Goal: Task Accomplishment & Management: Contribute content

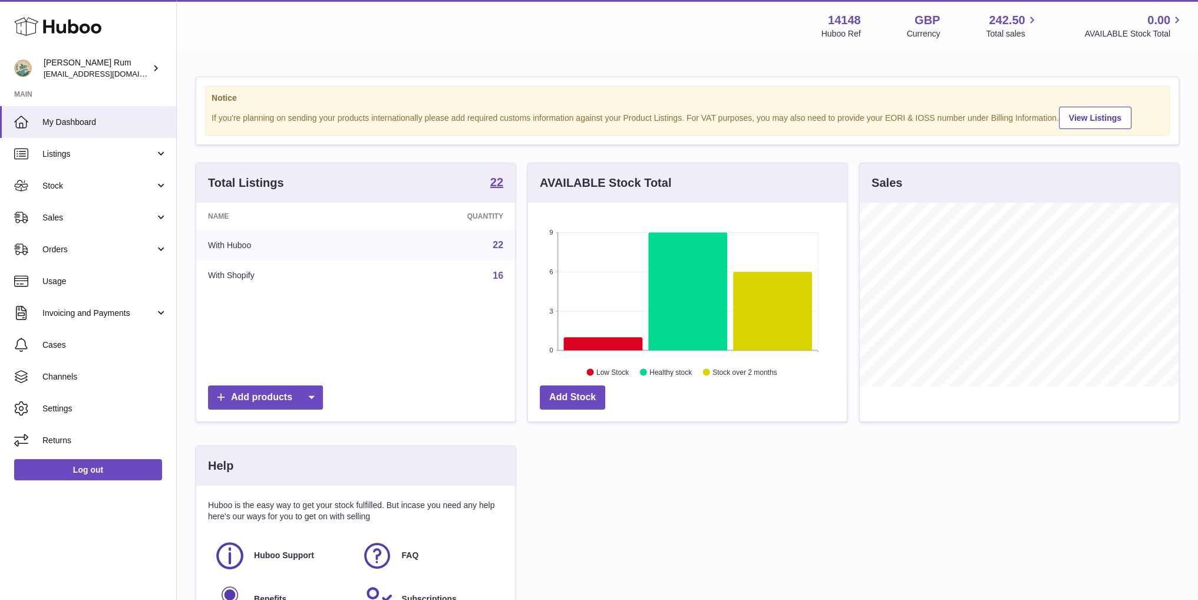
scroll to position [184, 318]
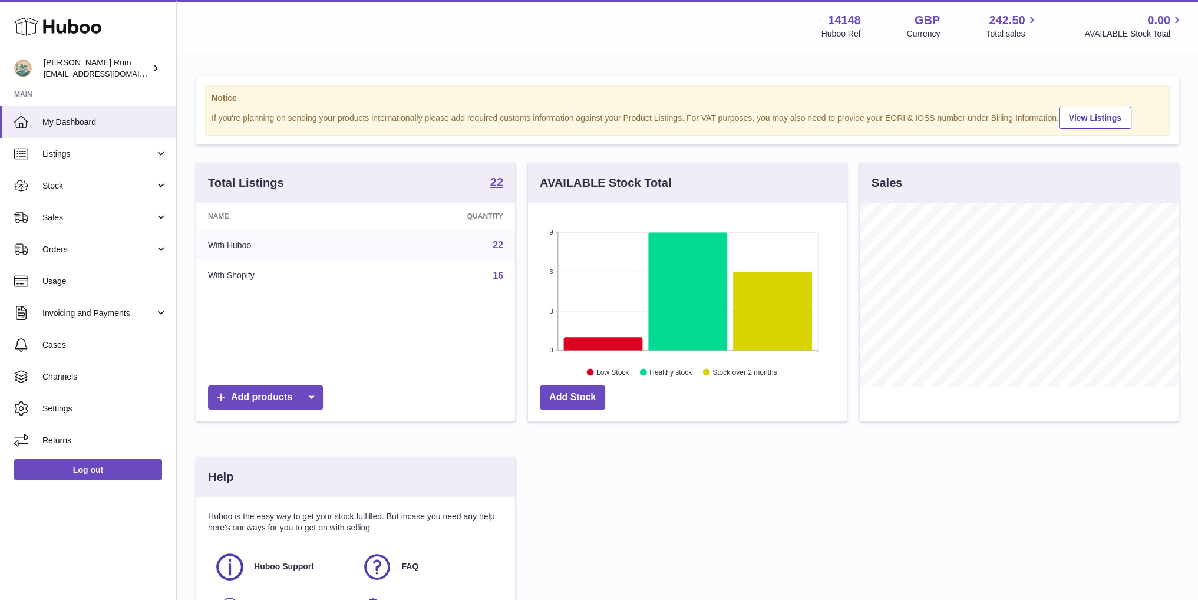
click at [802, 486] on div "Total Listings 22 Name Quantity With Huboo 22 With Shopify 16 Add products AVAI…" at bounding box center [688, 411] width 996 height 496
click at [634, 40] on div "Menu Huboo 14148 Huboo Ref GBP Currency 242.50 Total sales 0.00 AVAILABLE Stock…" at bounding box center [687, 26] width 1021 height 52
click at [667, 50] on div "Menu Huboo 14148 Huboo Ref GBP Currency 242.50 Total sales 0.00 AVAILABLE Stock…" at bounding box center [687, 26] width 1021 height 52
click at [602, 48] on div "Menu Huboo 14148 Huboo Ref GBP Currency 242.50 Total sales 0.00 AVAILABLE Stock…" at bounding box center [687, 26] width 1021 height 52
click at [582, 55] on div "Notice If you're planning on sending your products internationally please add r…" at bounding box center [687, 367] width 1021 height 629
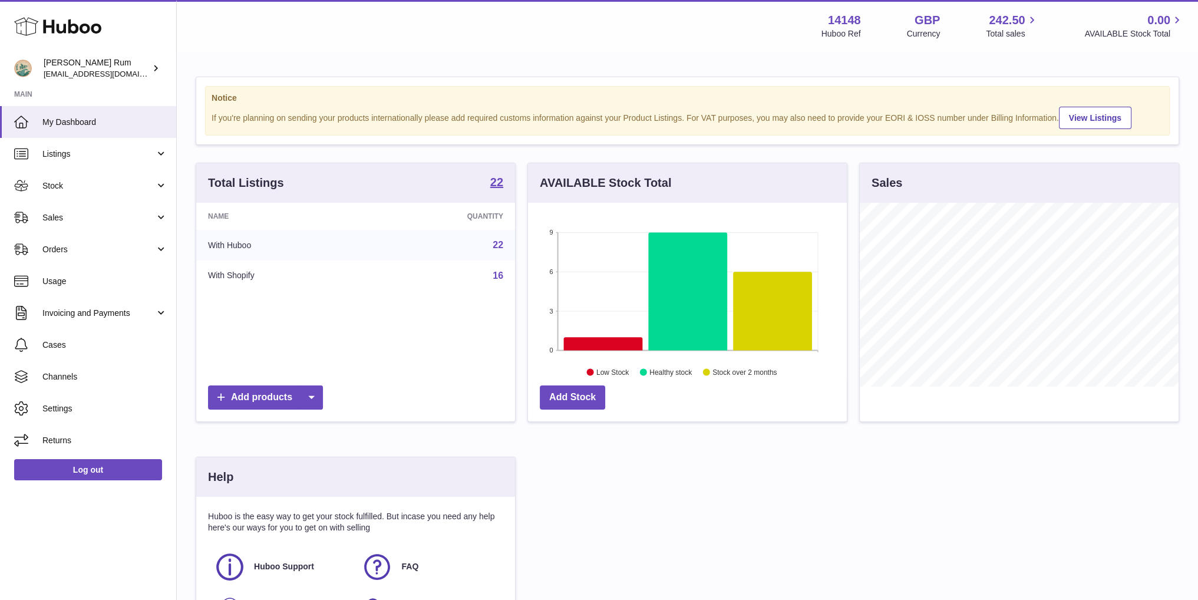
click at [803, 481] on div "Total Listings 22 Name Quantity With Huboo 22 With Shopify 16 Add products AVAI…" at bounding box center [688, 411] width 996 height 496
click at [92, 143] on link "Listings" at bounding box center [88, 154] width 176 height 32
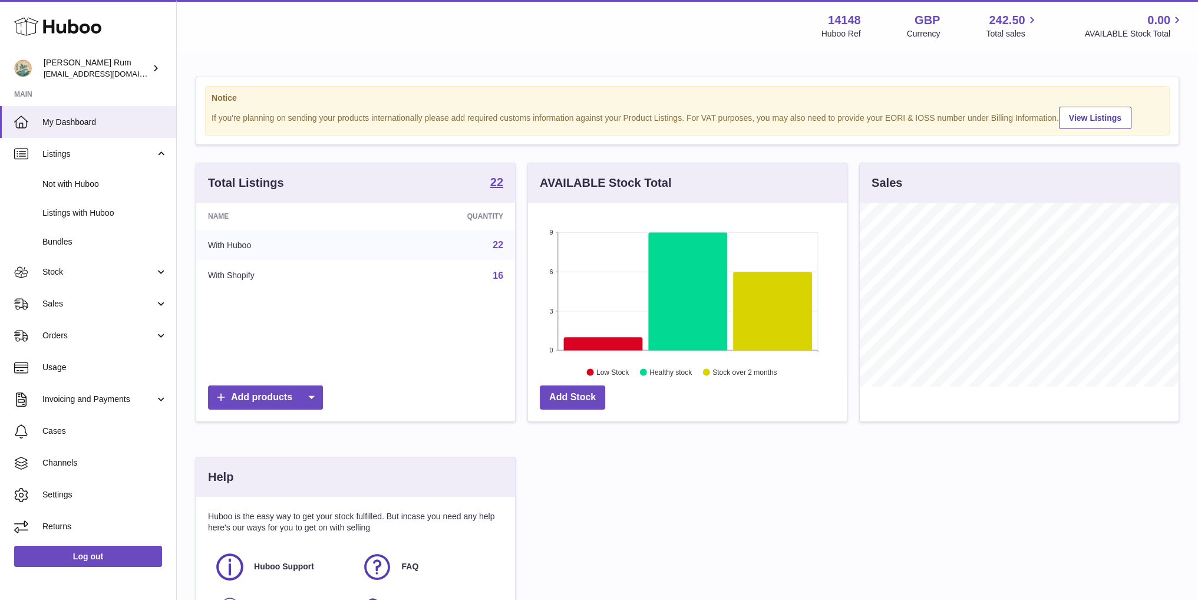
click at [724, 492] on div "Total Listings 22 Name Quantity With Huboo 22 With Shopify 16 Add products AVAI…" at bounding box center [688, 411] width 996 height 496
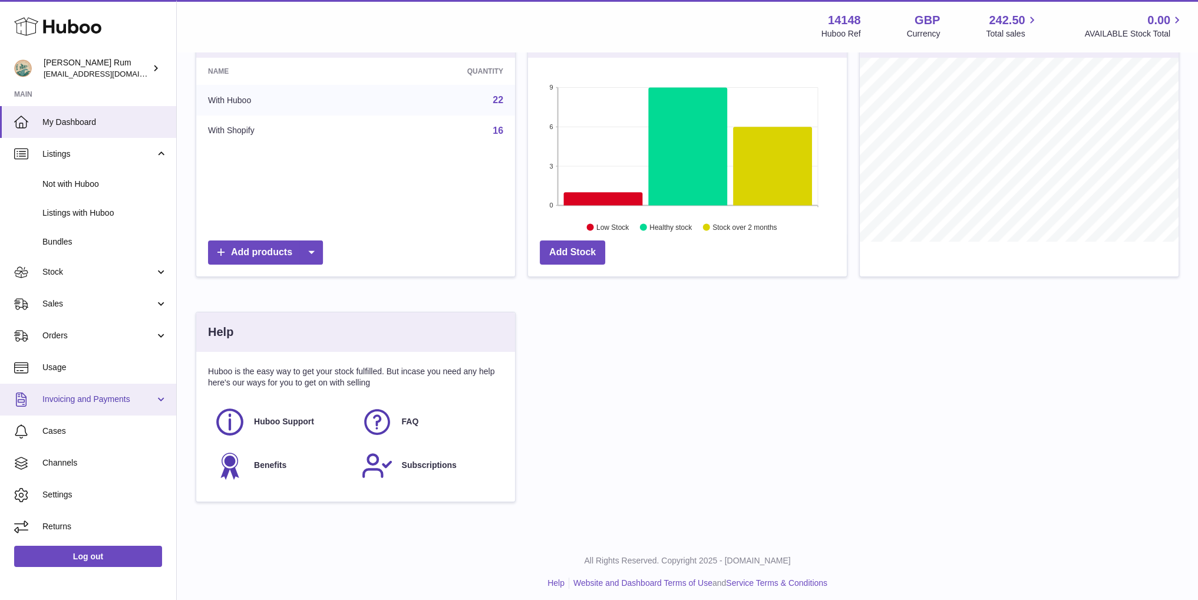
scroll to position [151, 0]
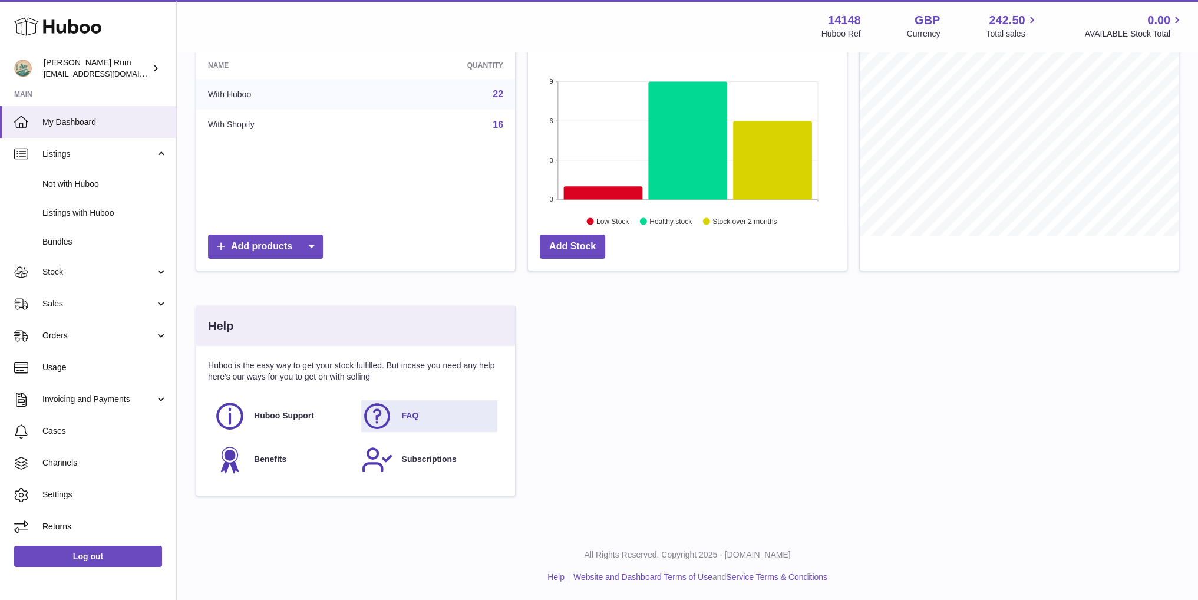
click at [418, 411] on link "FAQ" at bounding box center [429, 416] width 136 height 32
click at [700, 350] on div "Total Listings 22 Name Quantity With Huboo 22 With Shopify 16 Add products AVAI…" at bounding box center [688, 260] width 996 height 496
click at [86, 182] on span "Not with Huboo" at bounding box center [104, 184] width 125 height 11
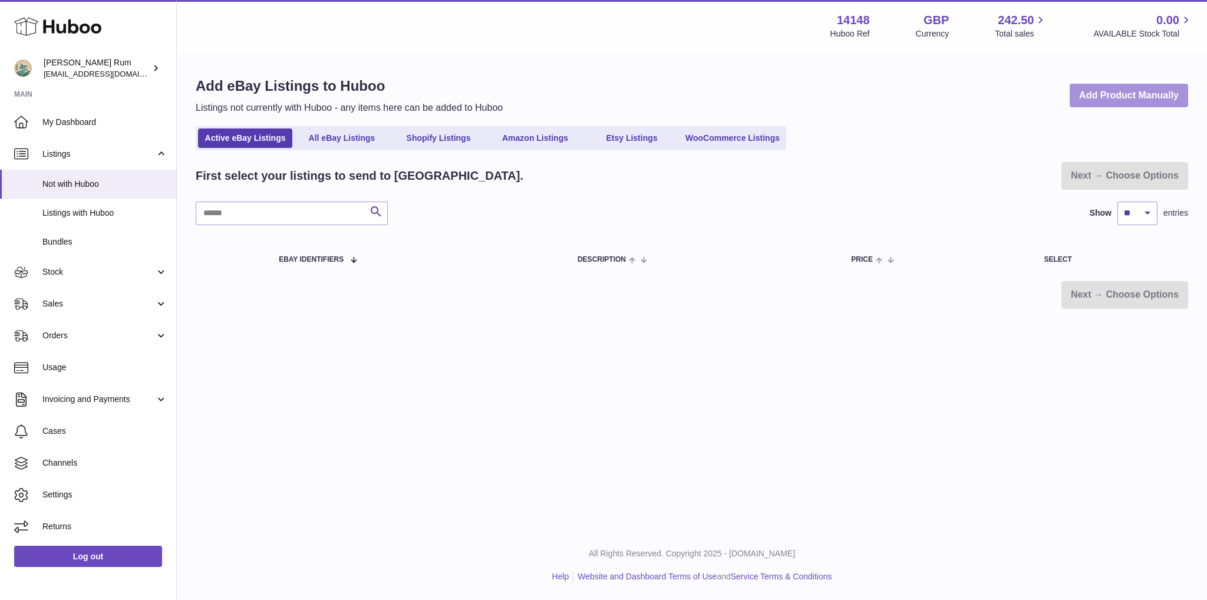
click at [1078, 98] on link "Add Product Manually" at bounding box center [1129, 96] width 118 height 24
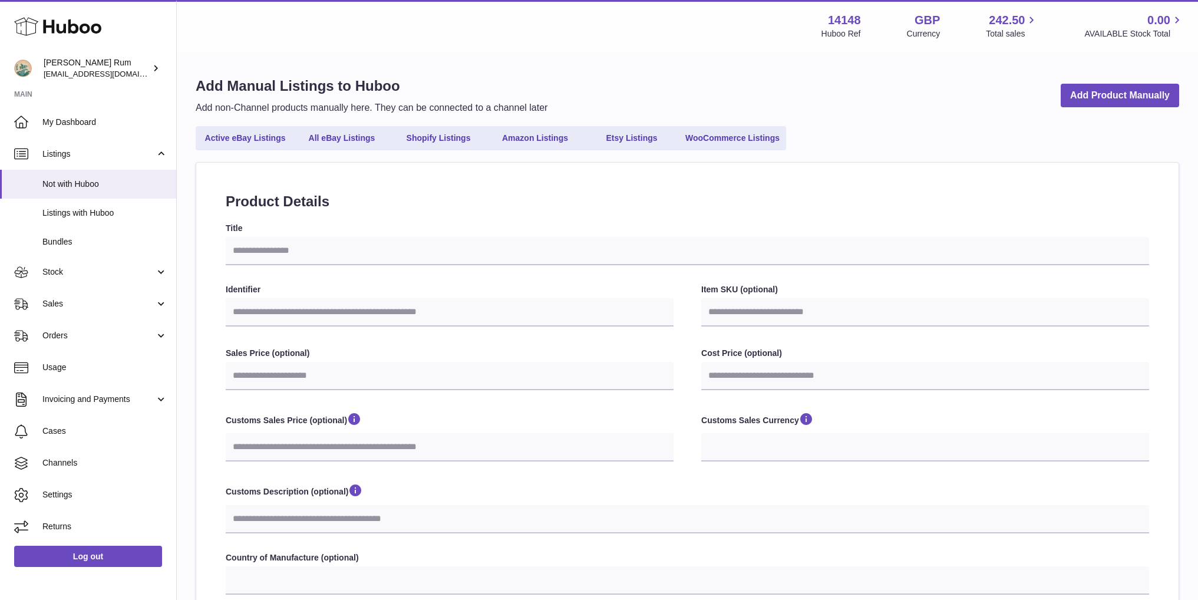
select select
click at [312, 246] on input "Title" at bounding box center [688, 251] width 924 height 28
click at [911, 57] on div "**********" at bounding box center [687, 446] width 1021 height 787
